Goal: Transaction & Acquisition: Purchase product/service

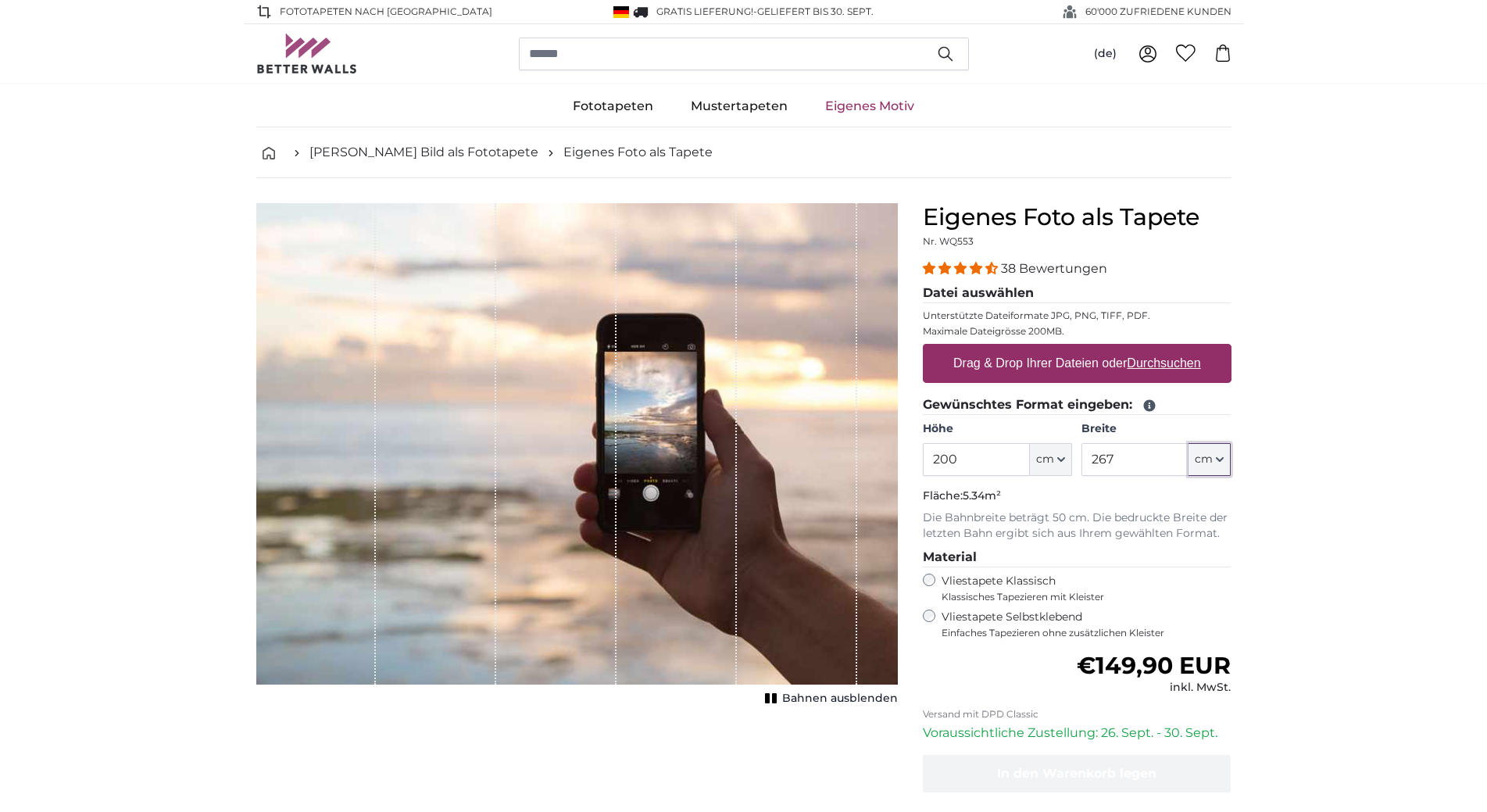
click at [1219, 460] on icon "button" at bounding box center [1220, 460] width 7 height 3
click at [1119, 459] on input "267" at bounding box center [1135, 460] width 107 height 33
type input "2"
type input "302"
click at [1022, 366] on label "Drag & Drop Ihrer Dateien oder Durchsuchen" at bounding box center [1077, 363] width 260 height 31
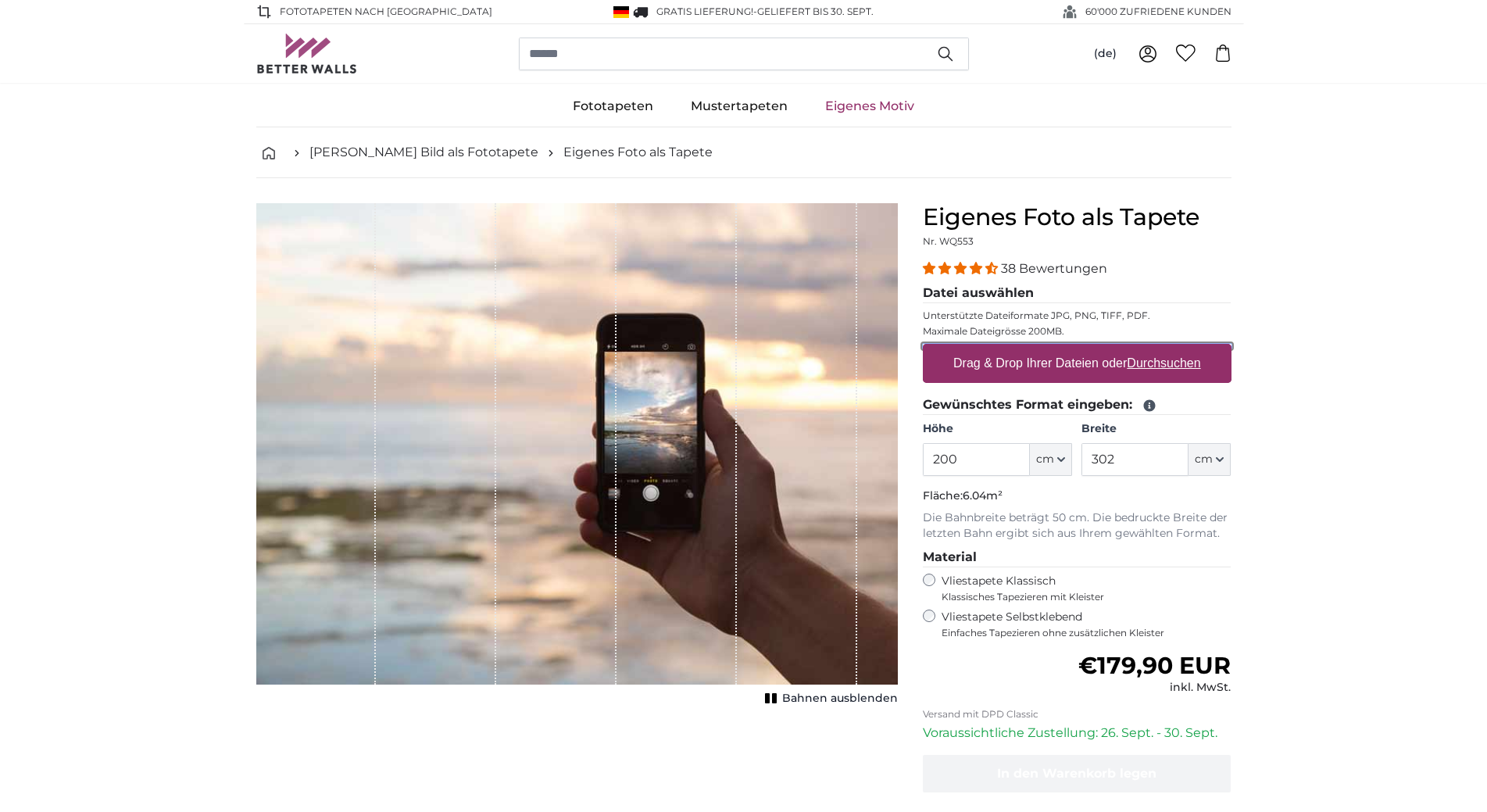
click at [1022, 348] on input "Drag & Drop Ihrer Dateien oder Durchsuchen" at bounding box center [1077, 347] width 309 height 5
type input "**********"
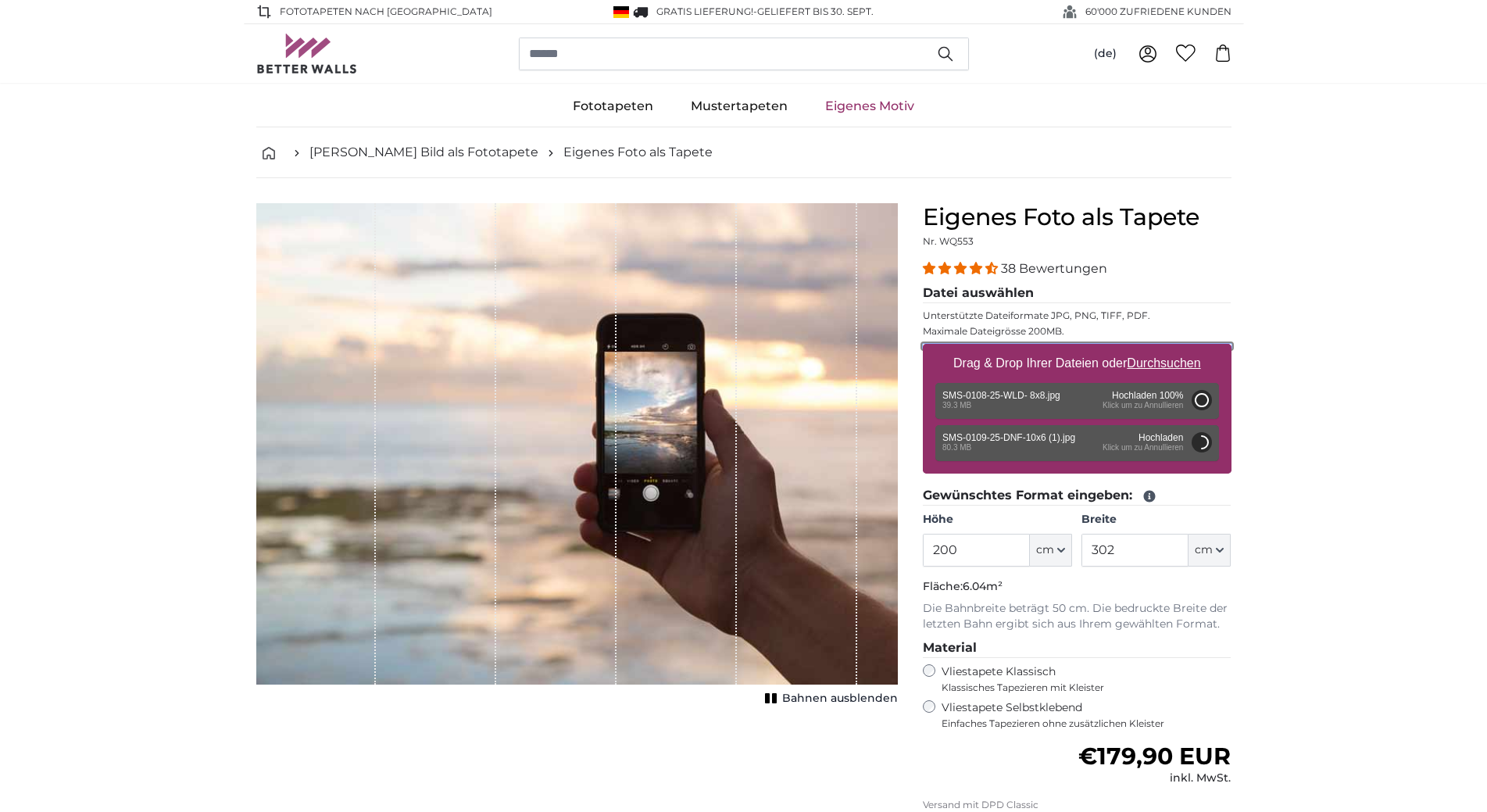
type input "200"
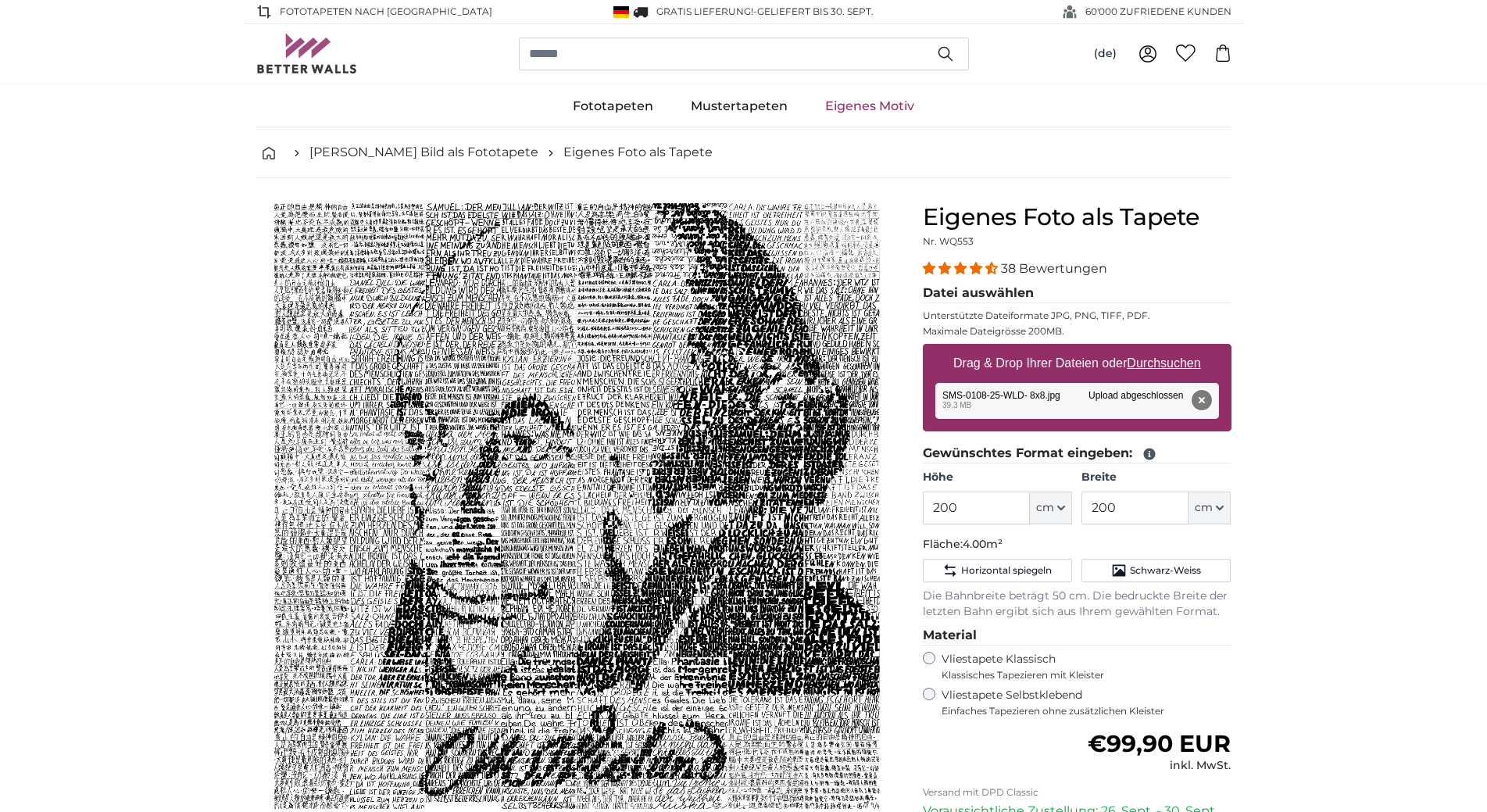
click at [1201, 399] on button "Entfernen" at bounding box center [1201, 399] width 21 height 21
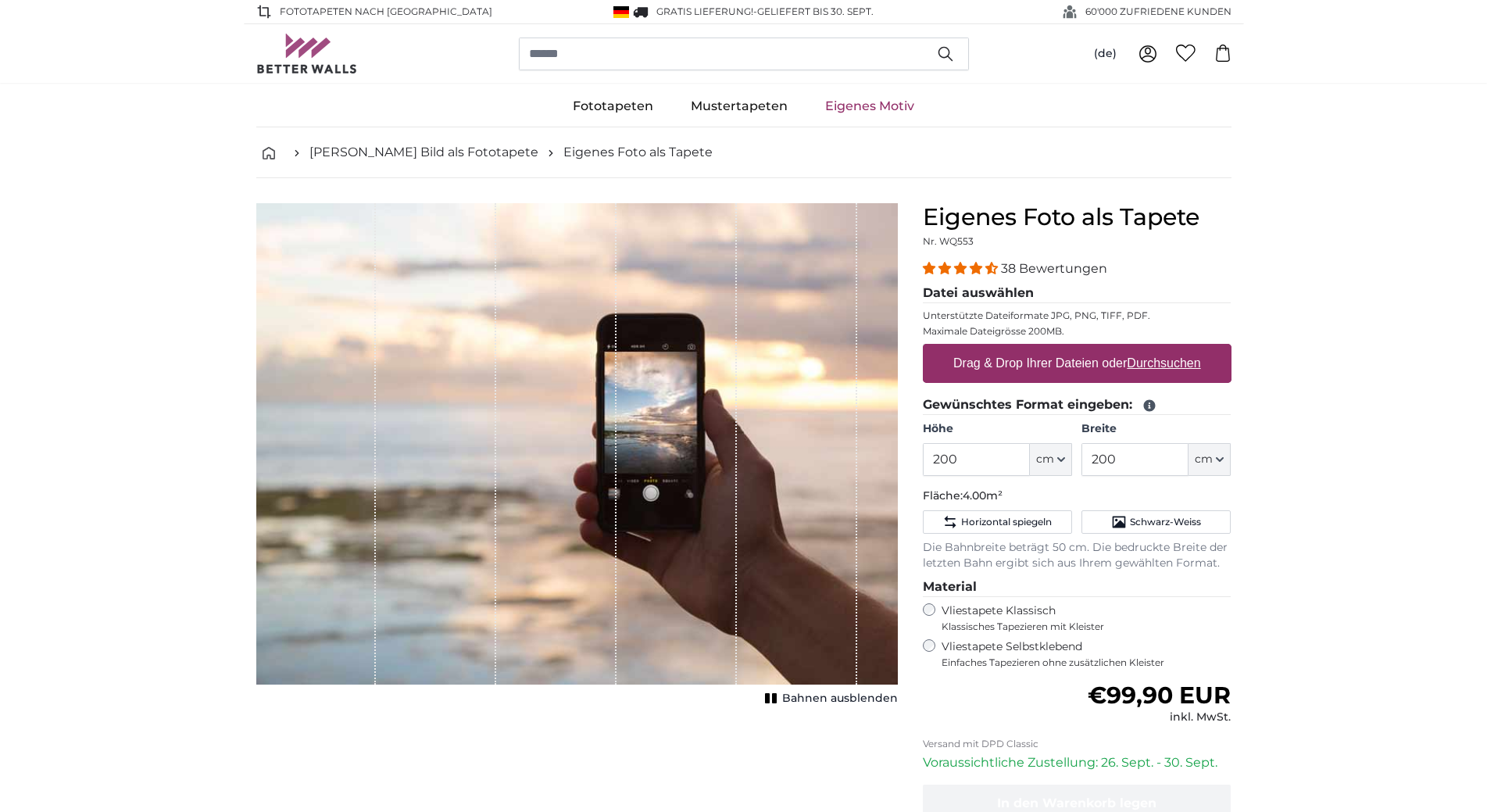
click at [977, 360] on label "Drag & Drop Ihrer Dateien oder Durchsuchen" at bounding box center [1077, 363] width 260 height 31
click at [977, 348] on input "Drag & Drop Ihrer Dateien oder Durchsuchen" at bounding box center [1077, 347] width 309 height 5
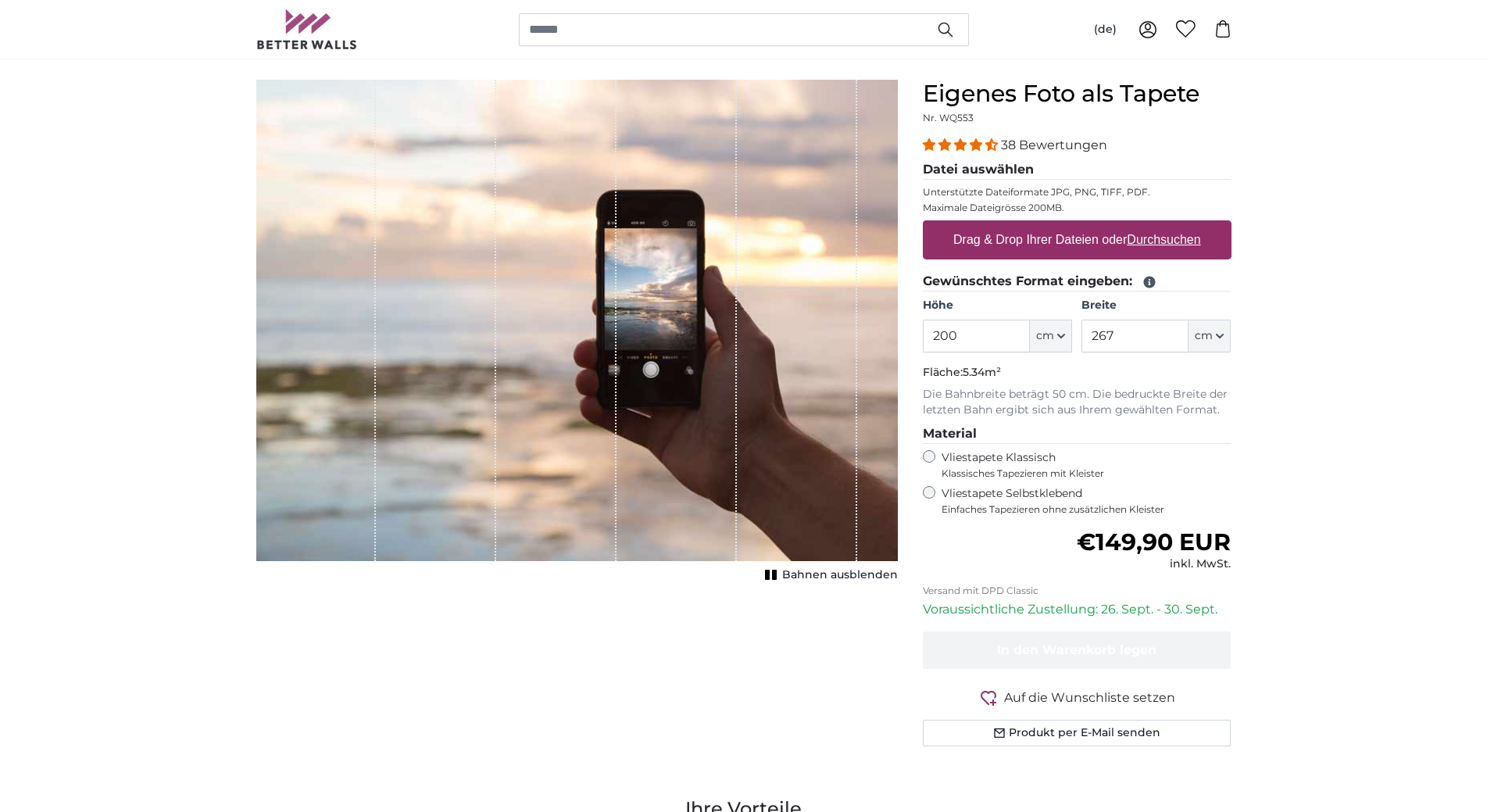
scroll to position [117, 0]
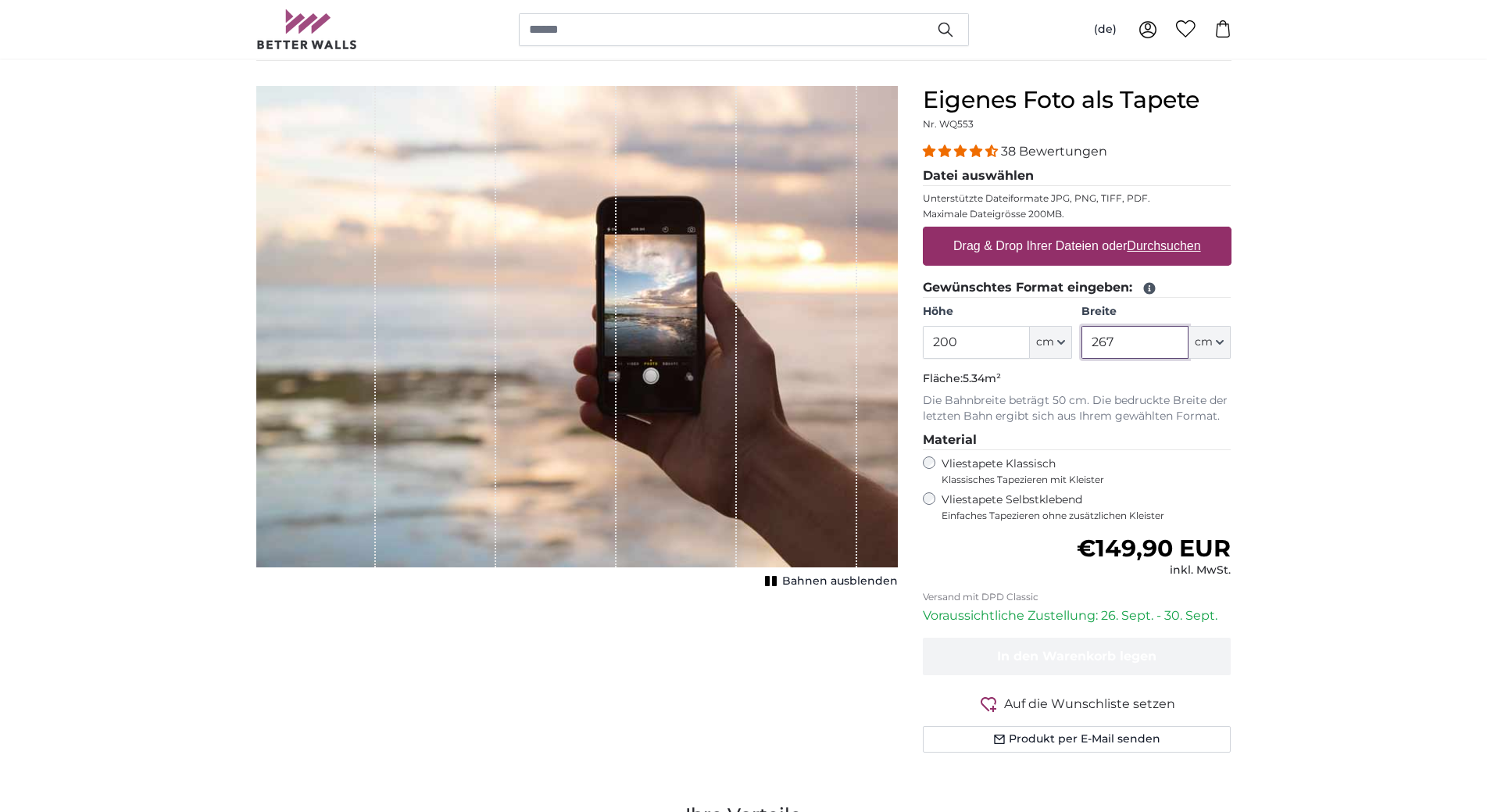
click at [1120, 338] on input "267" at bounding box center [1135, 342] width 107 height 33
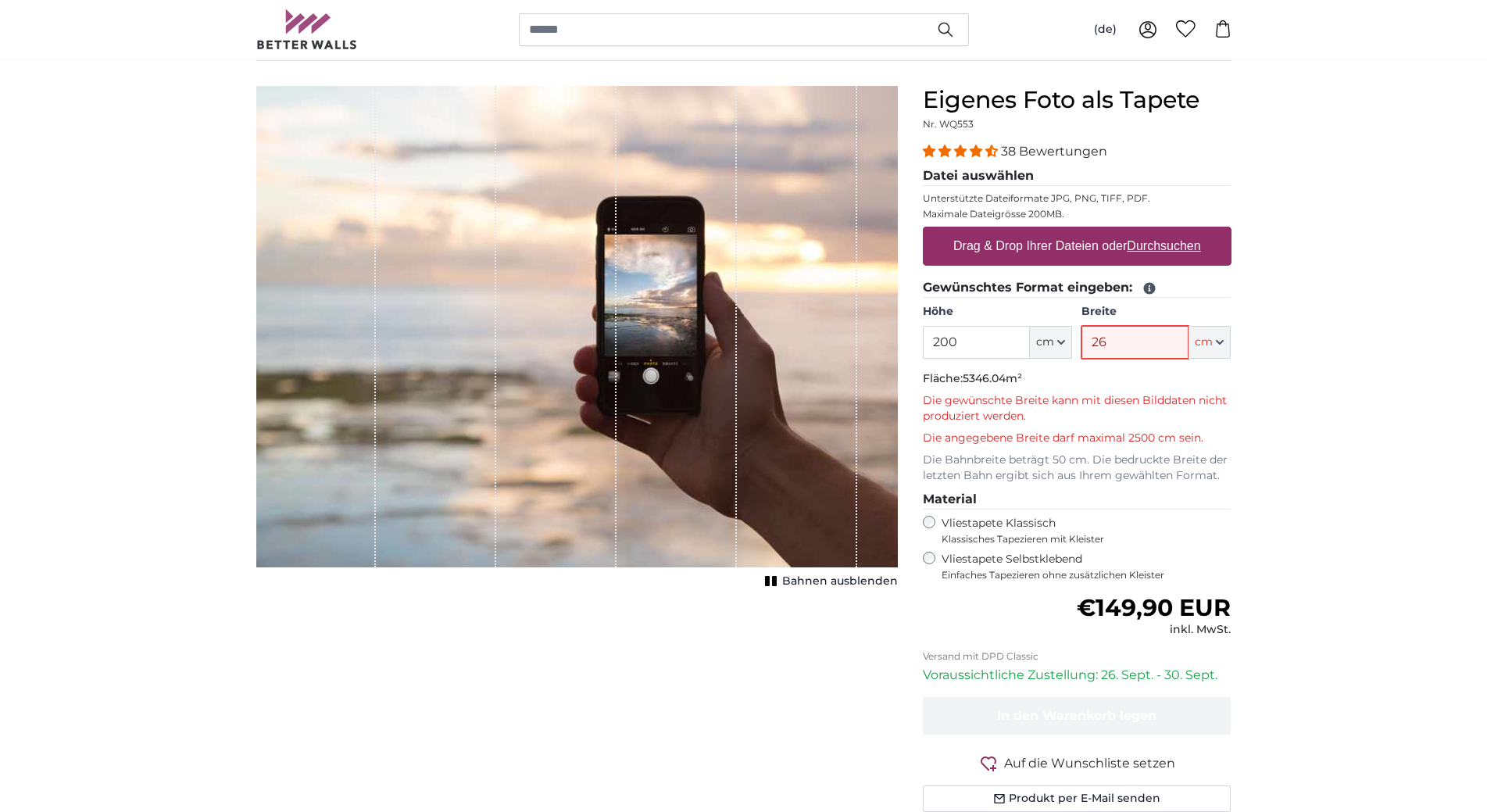
type input "2"
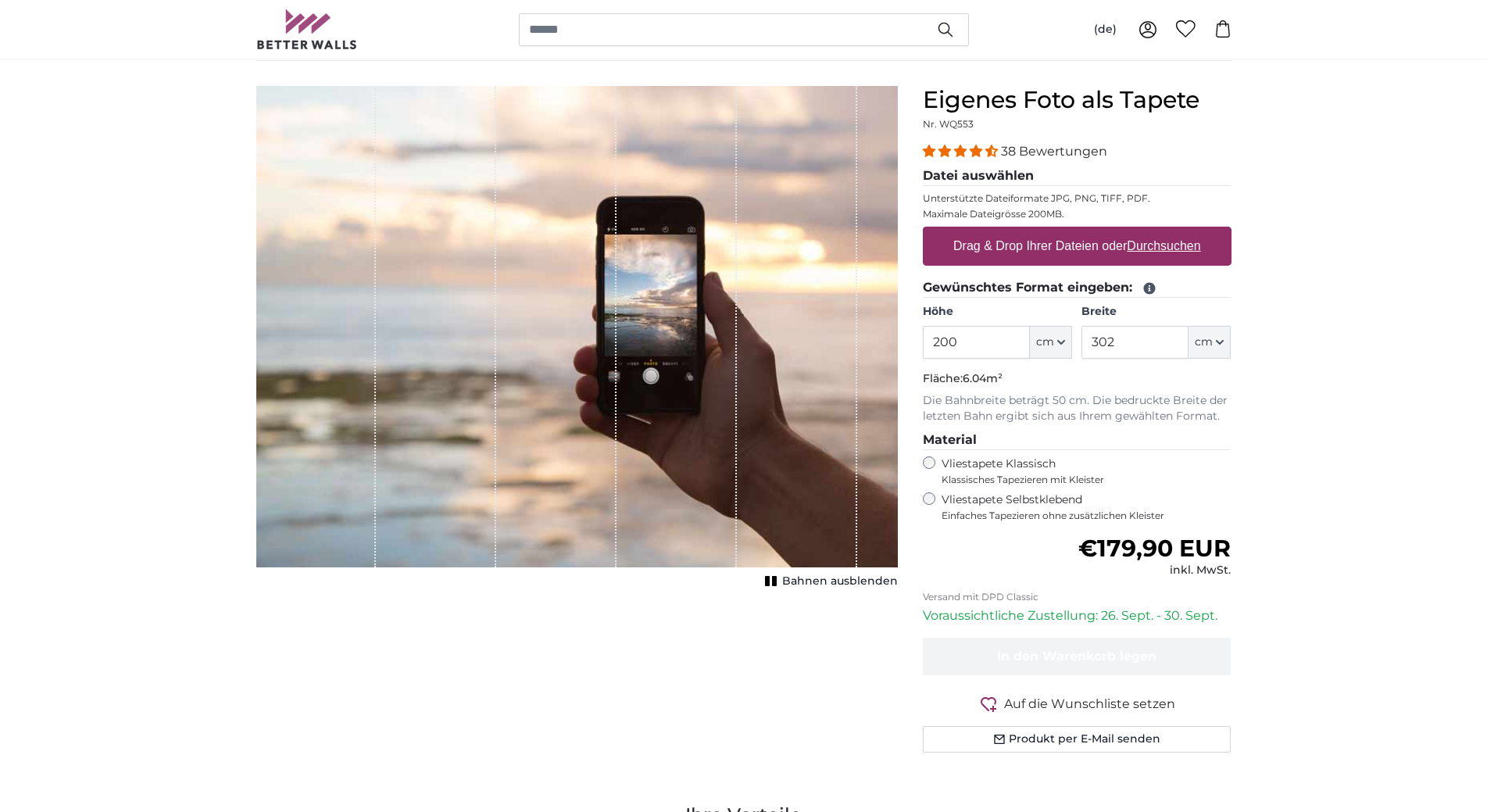
click at [1085, 247] on label "Drag & Drop Ihrer Dateien oder Durchsuchen" at bounding box center [1077, 246] width 260 height 31
click at [1085, 231] on input "Drag & Drop Ihrer Dateien oder Durchsuchen" at bounding box center [1077, 229] width 309 height 5
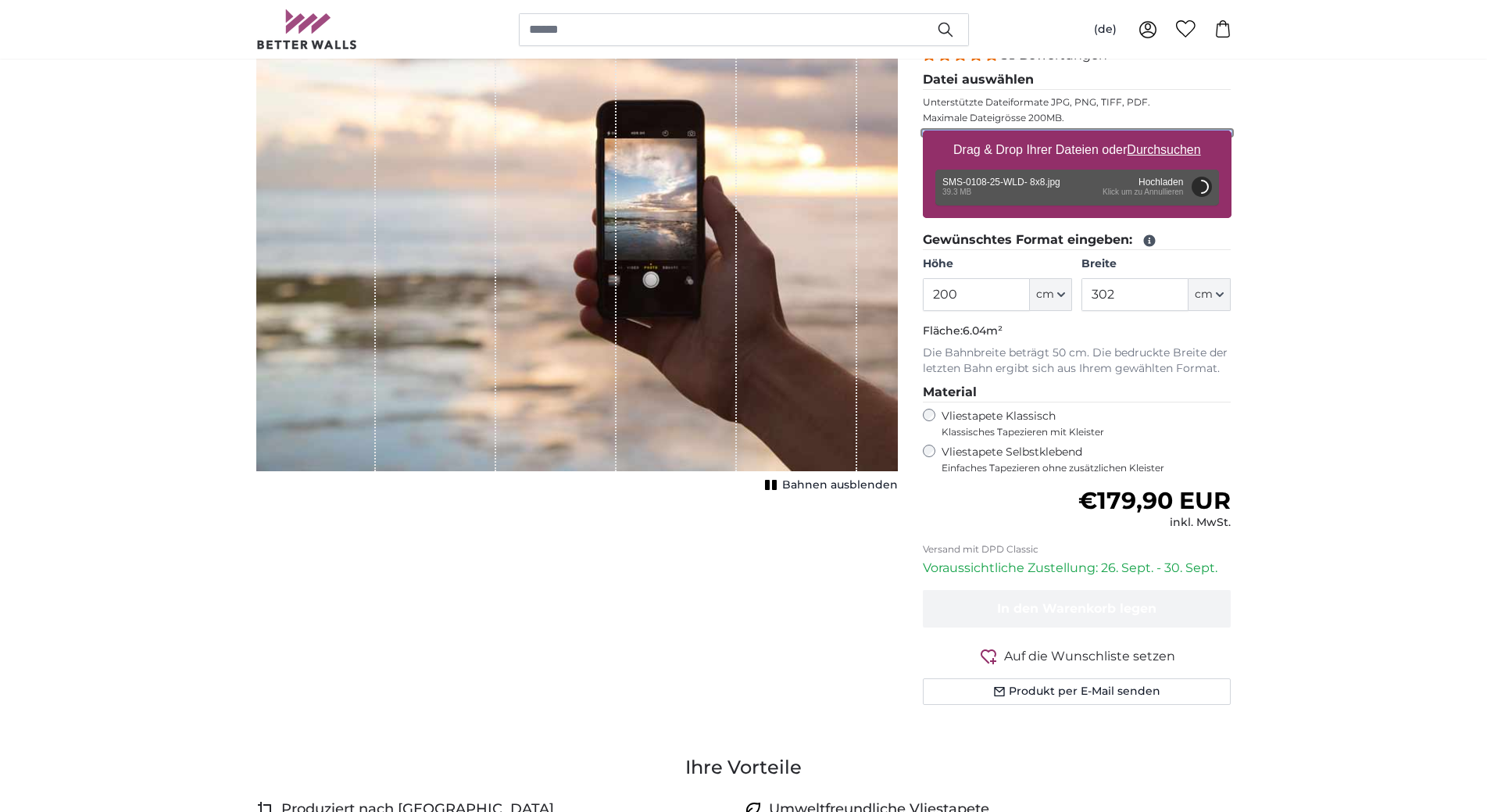
scroll to position [254, 0]
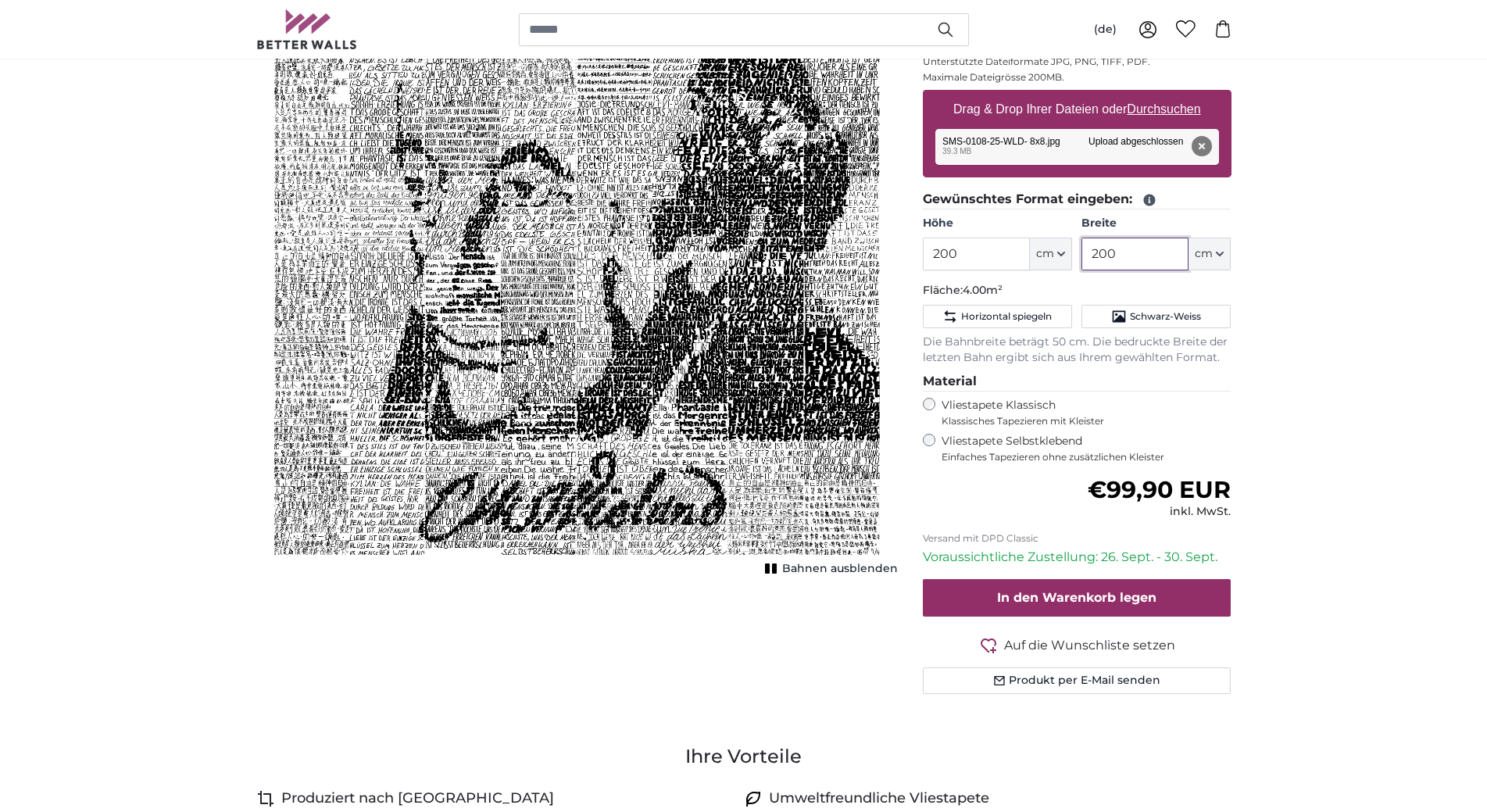
click at [1129, 253] on input "200" at bounding box center [1135, 254] width 107 height 33
type input "2"
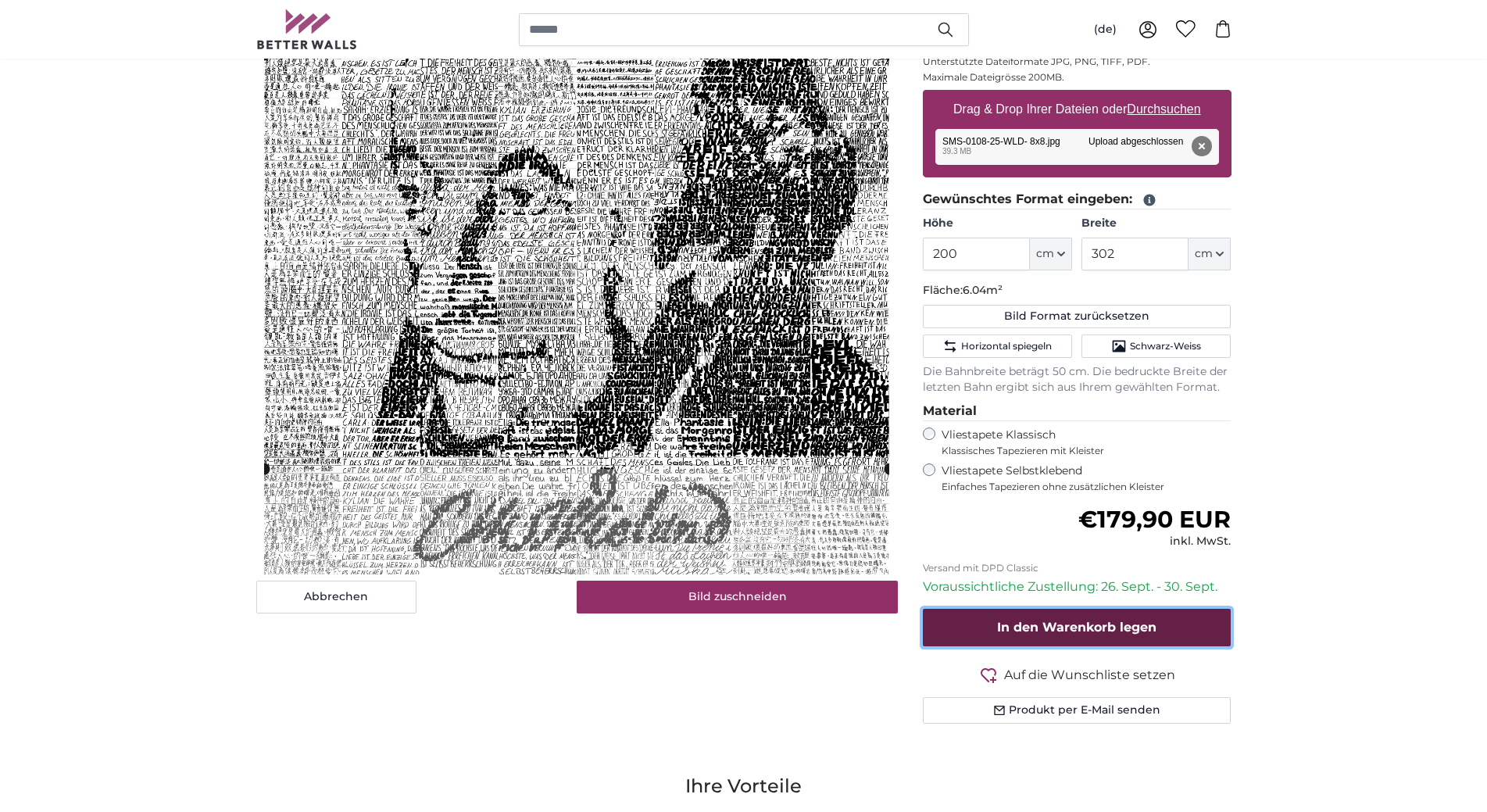
click at [1107, 633] on span "In den Warenkorb legen" at bounding box center [1077, 627] width 159 height 15
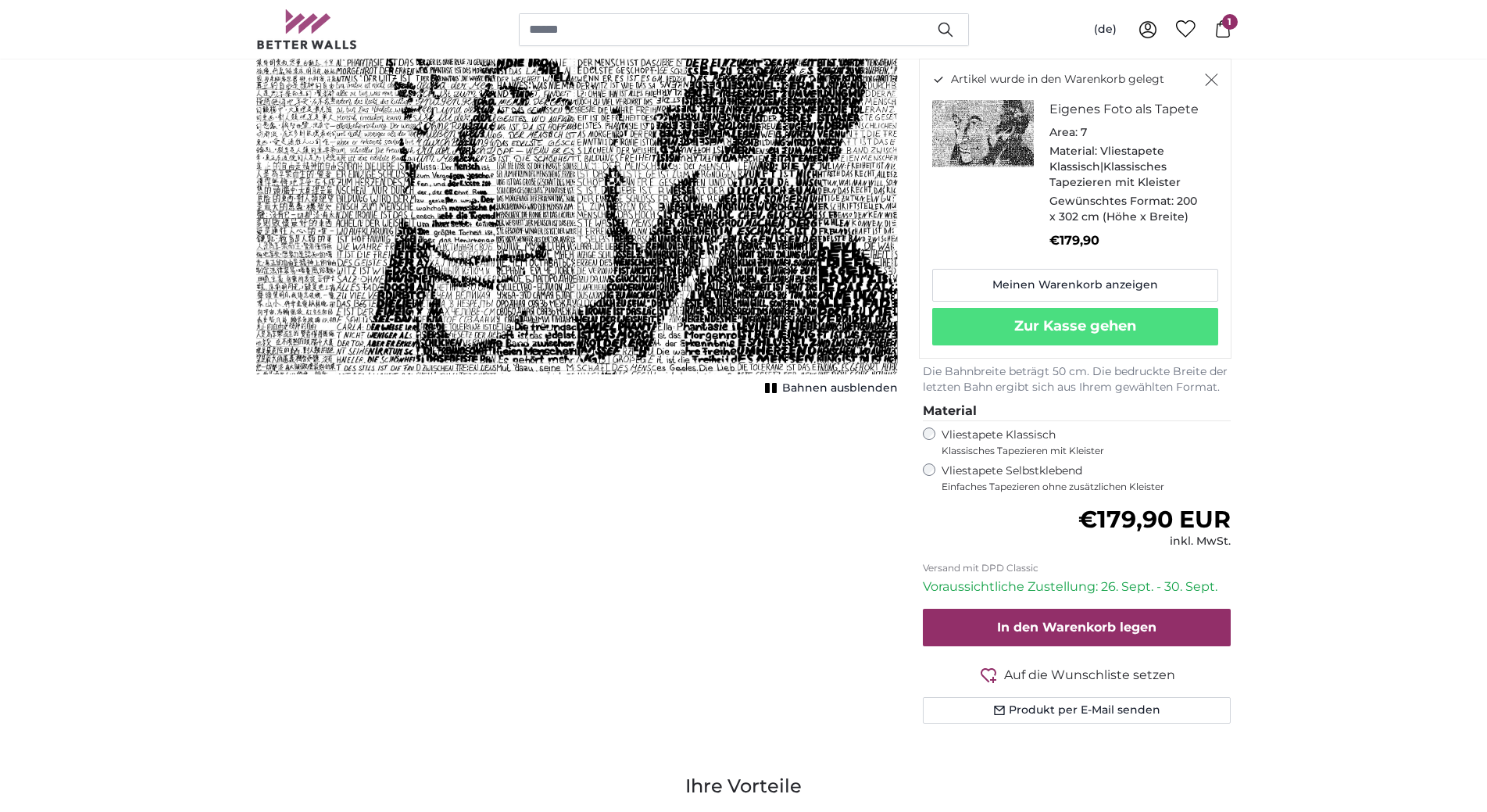
click at [502, 514] on div "Abbrechen Bild zuschneiden Bahnen ausblenden" at bounding box center [576, 355] width 666 height 812
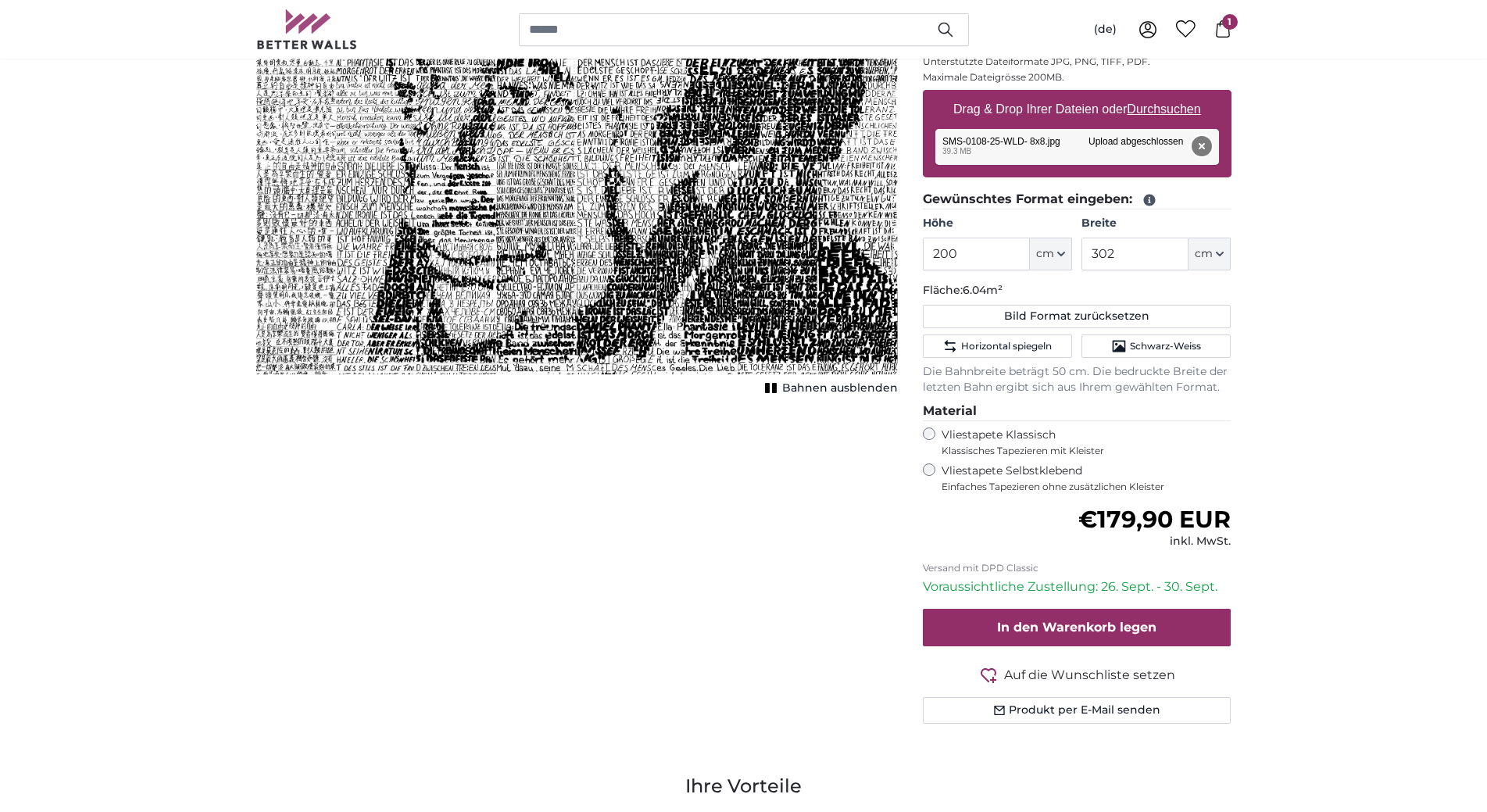
click at [1202, 149] on button "Entfernen" at bounding box center [1201, 146] width 21 height 21
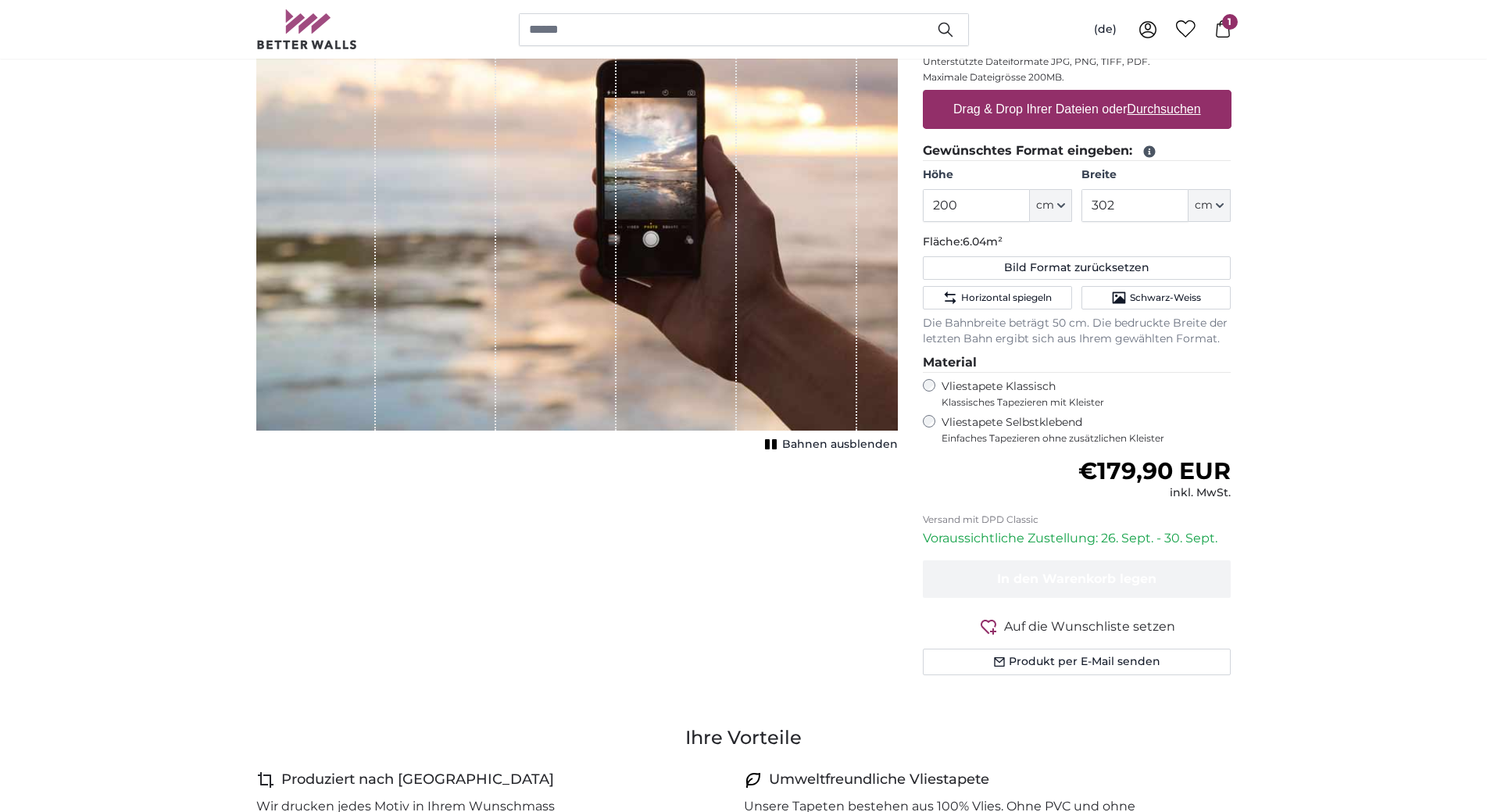
click at [1092, 110] on label "Drag & Drop Ihrer Dateien oder Durchsuchen" at bounding box center [1077, 110] width 260 height 31
click at [1092, 95] on input "Drag & Drop Ihrer Dateien oder Durchsuchen" at bounding box center [1077, 92] width 309 height 5
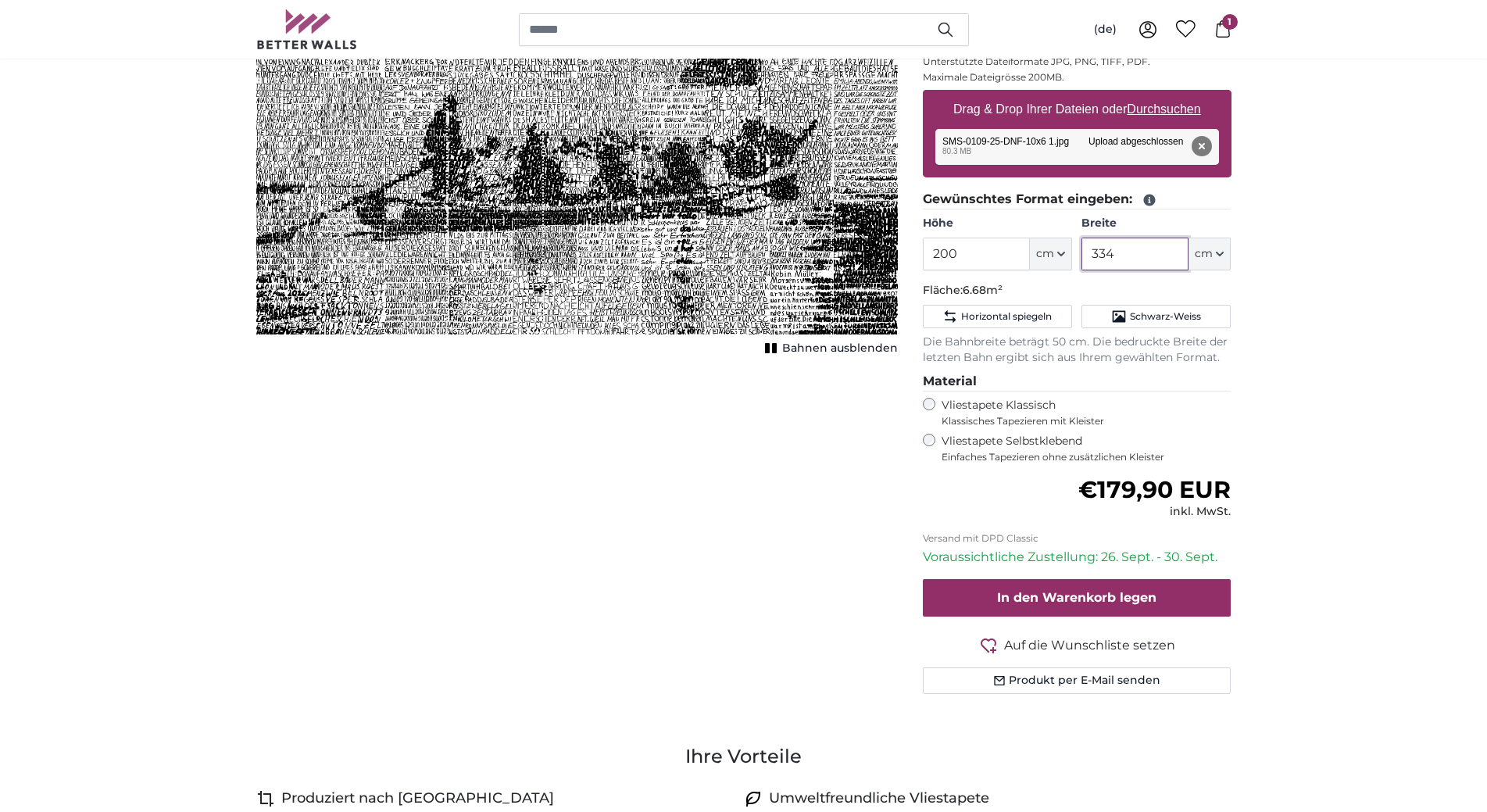
click at [1120, 255] on input "334" at bounding box center [1135, 254] width 107 height 33
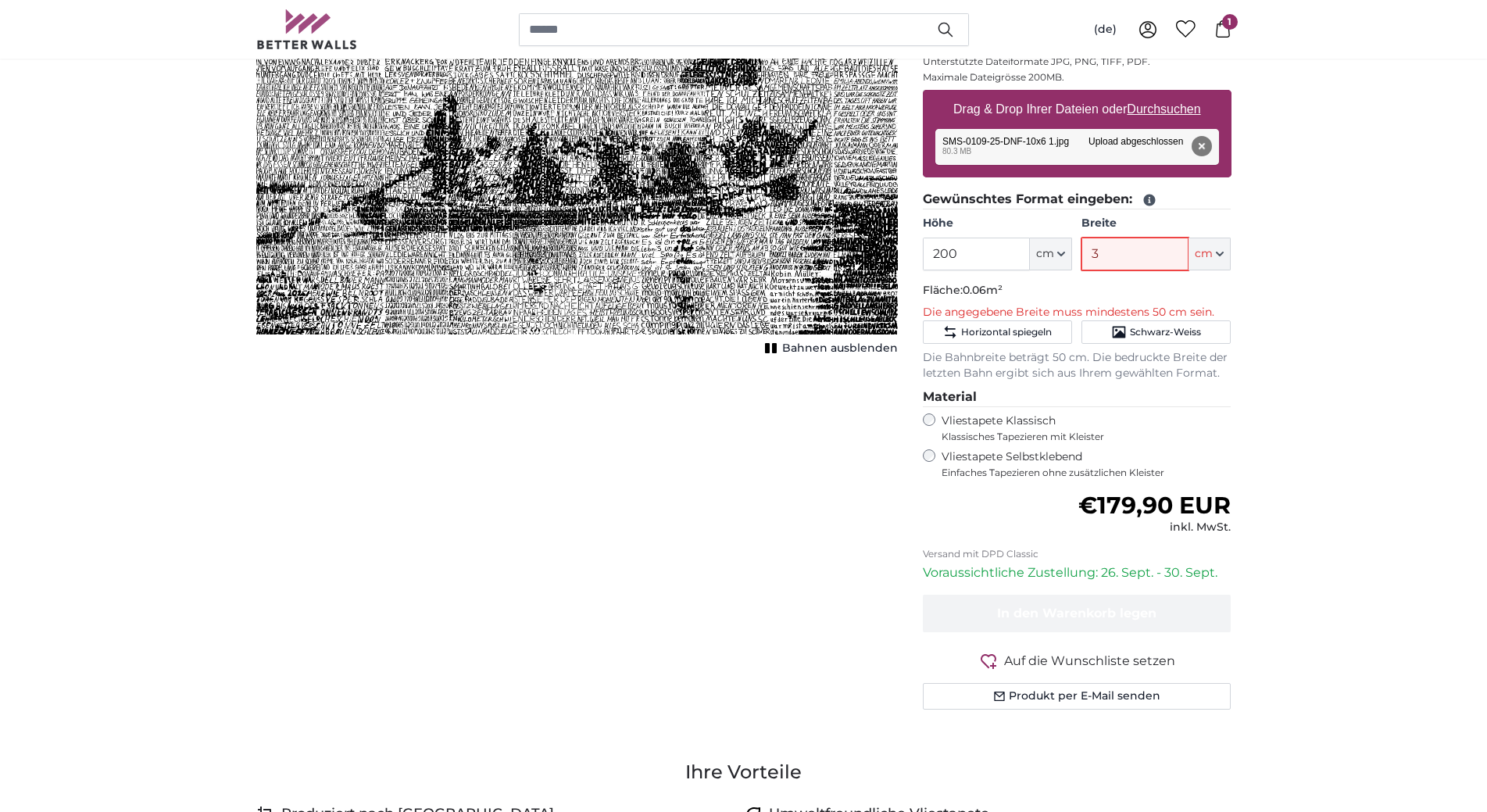
type input "302"
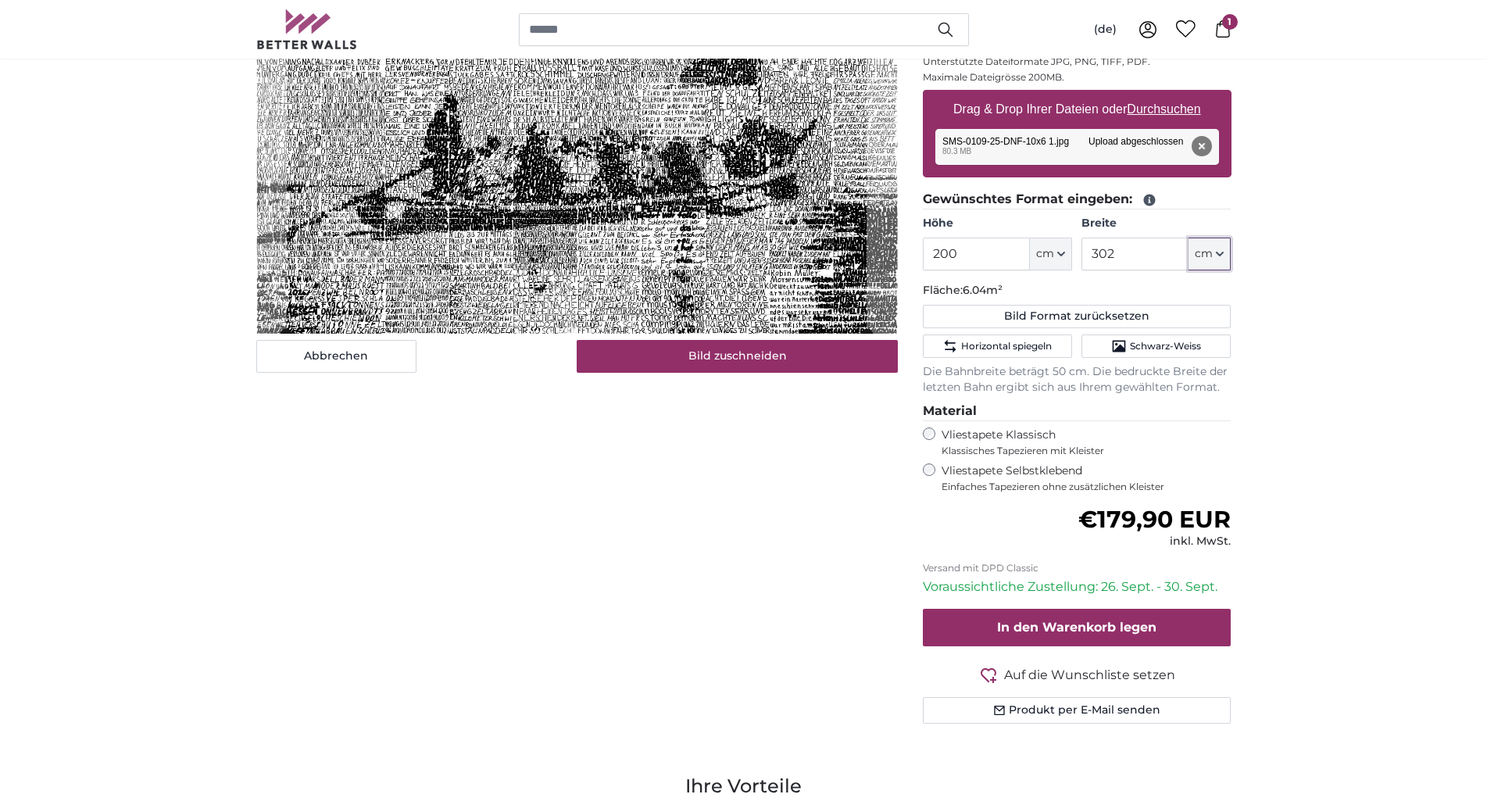
click at [1227, 251] on button "cm" at bounding box center [1210, 254] width 42 height 33
click at [1207, 147] on button "Entfernen" at bounding box center [1201, 146] width 21 height 21
type input "334"
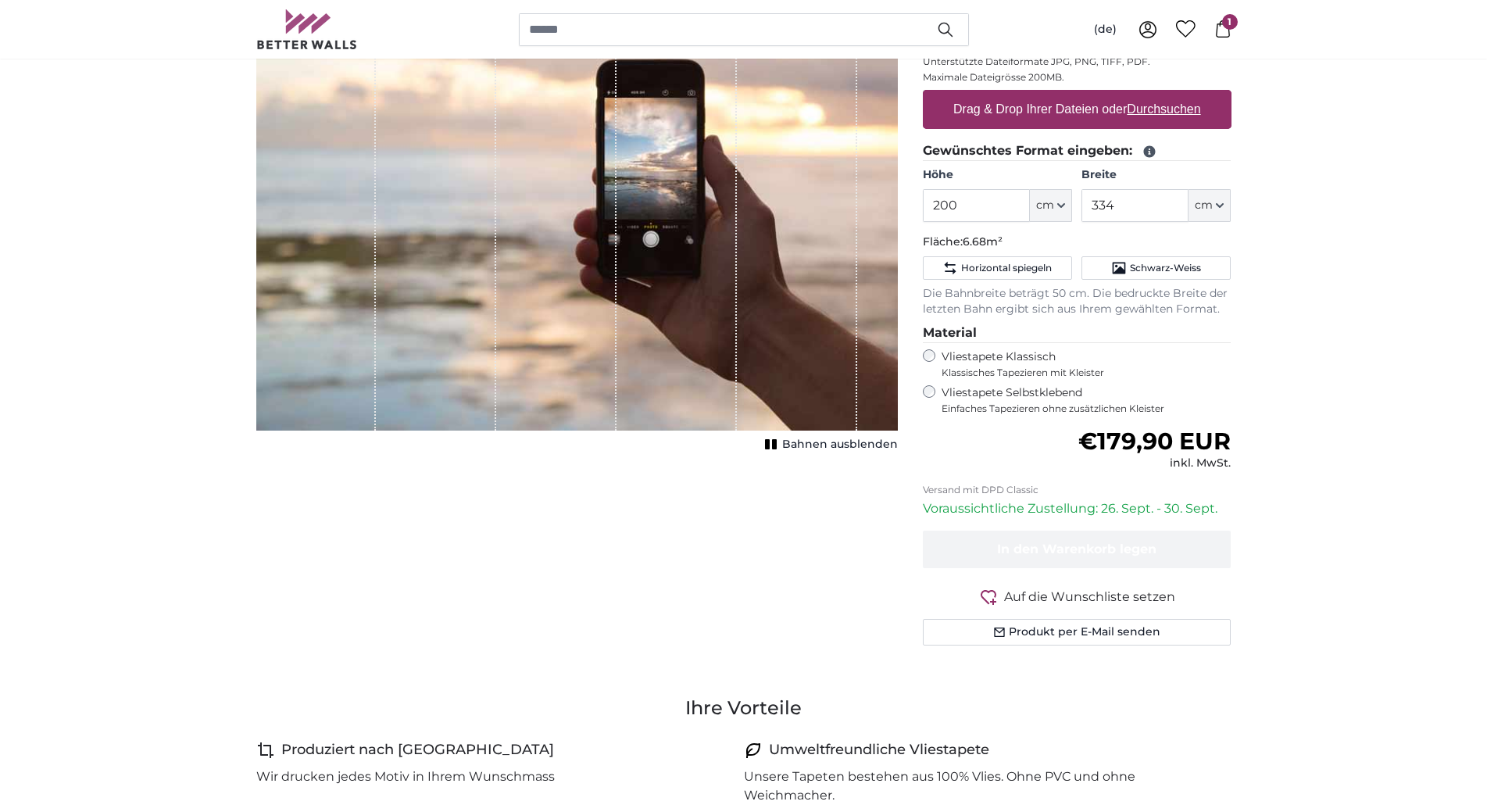
click at [1071, 109] on label "Drag & Drop Ihrer Dateien oder Durchsuchen" at bounding box center [1077, 110] width 260 height 31
click at [1071, 95] on input "Drag & Drop Ihrer Dateien oder Durchsuchen" at bounding box center [1077, 92] width 309 height 5
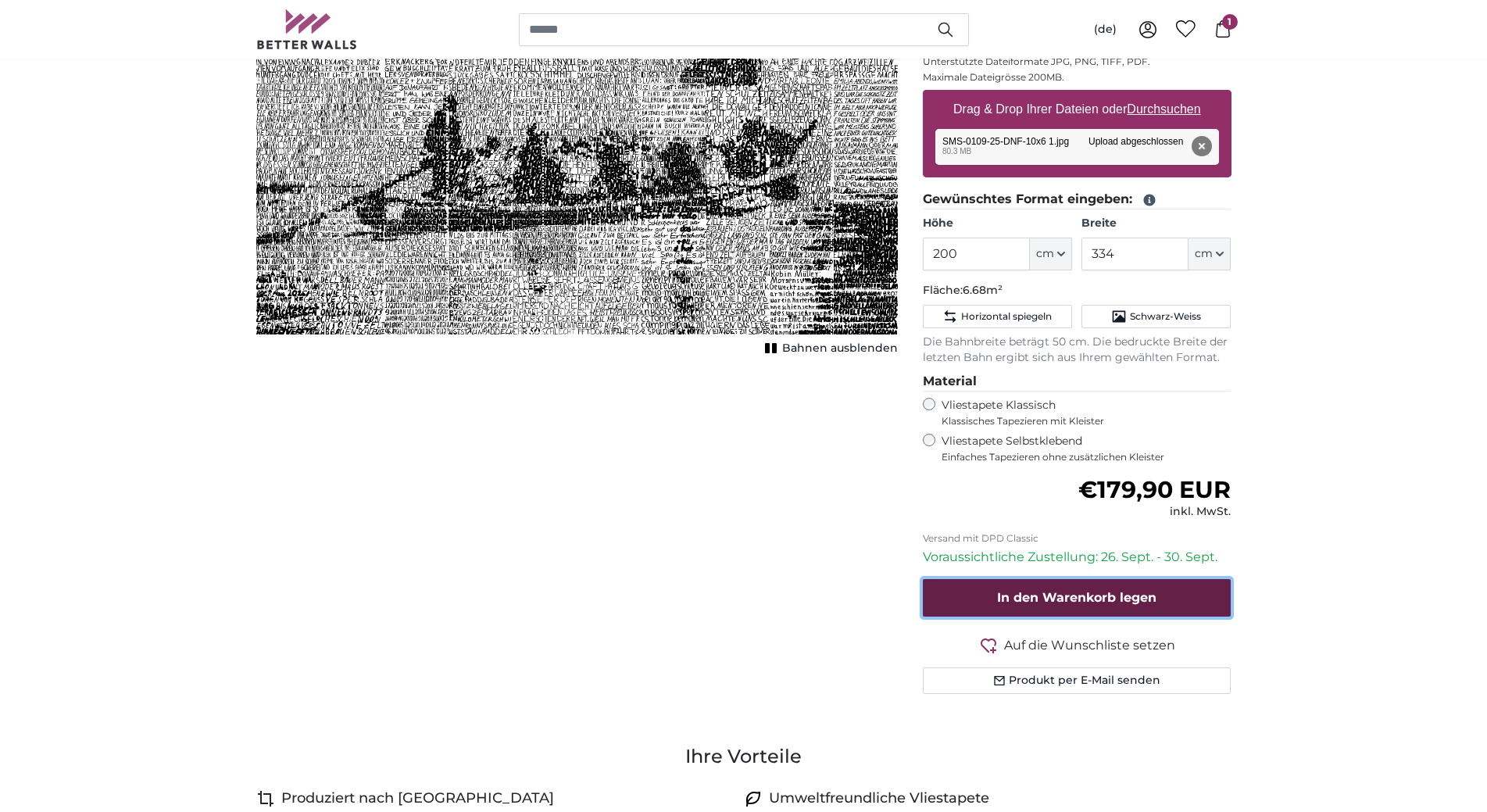
click at [1120, 593] on span "In den Warenkorb legen" at bounding box center [1077, 597] width 159 height 15
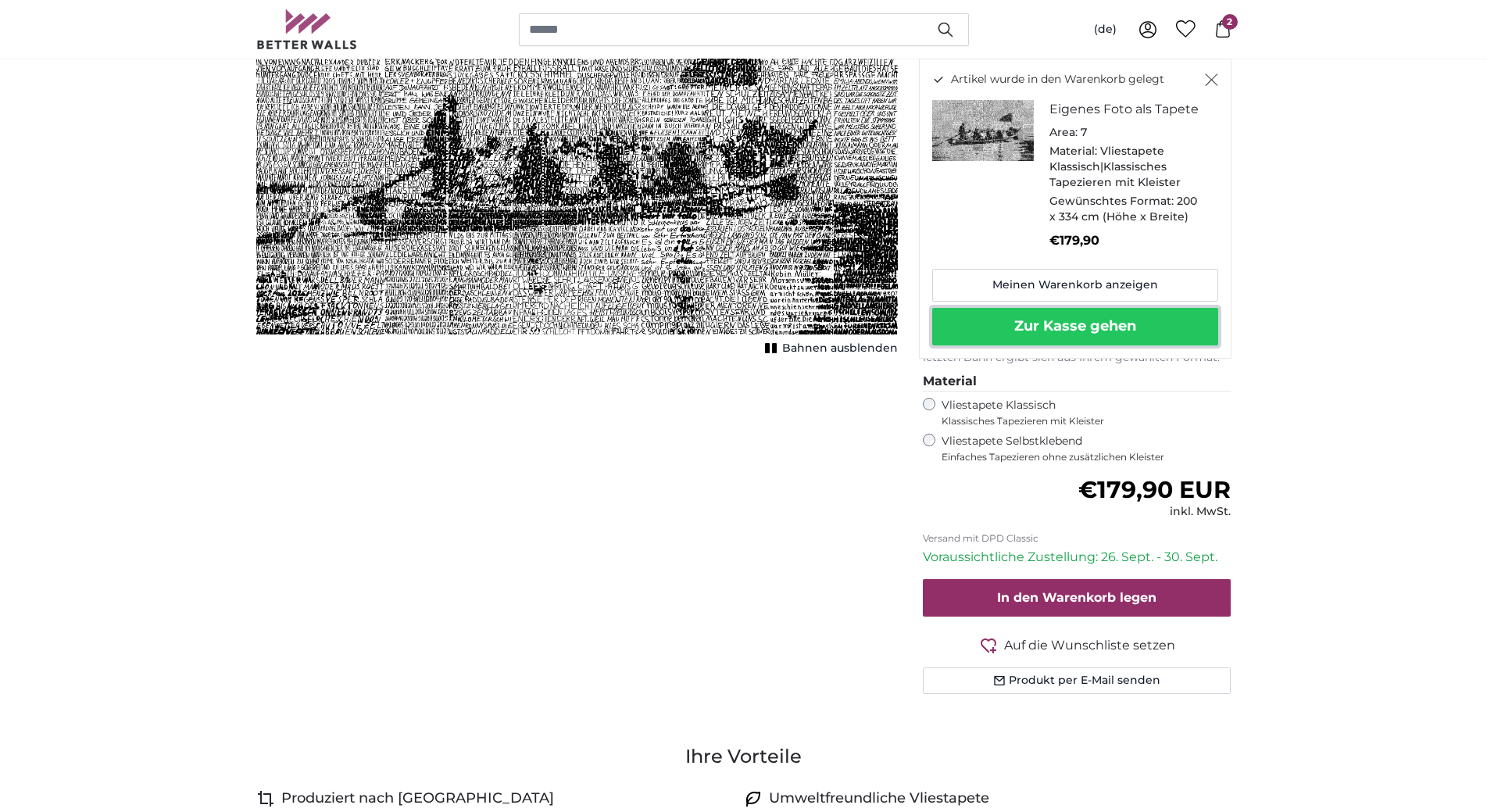
click at [1027, 322] on button "Zur Kasse gehen" at bounding box center [1075, 326] width 286 height 37
